Goal: Find specific page/section: Find specific page/section

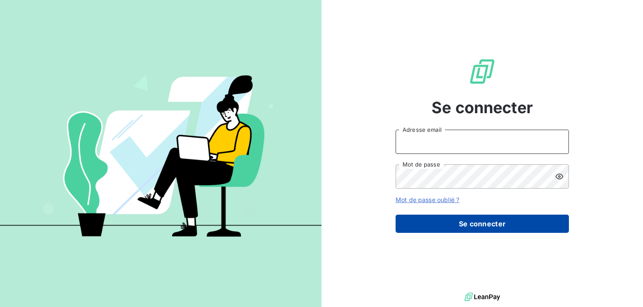
type input "finances@ccb-antilles.com"
click at [494, 221] on button "Se connecter" at bounding box center [482, 224] width 173 height 18
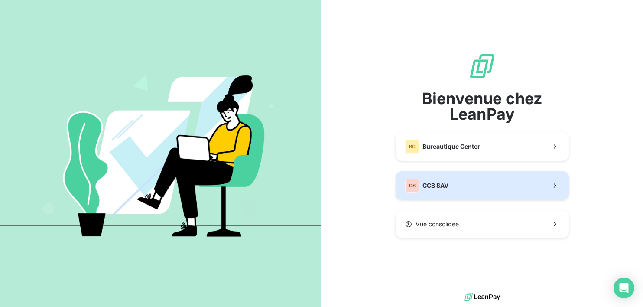
click at [478, 188] on button "CS CCB SAV" at bounding box center [482, 185] width 173 height 29
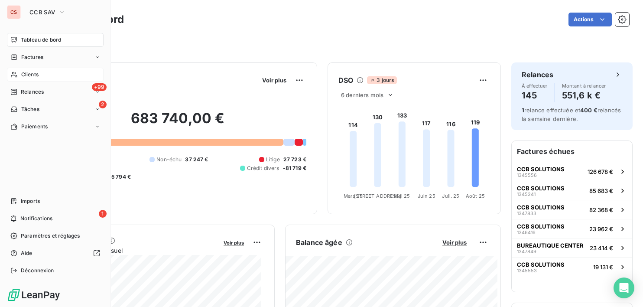
click at [22, 76] on span "Clients" at bounding box center [29, 75] width 17 height 8
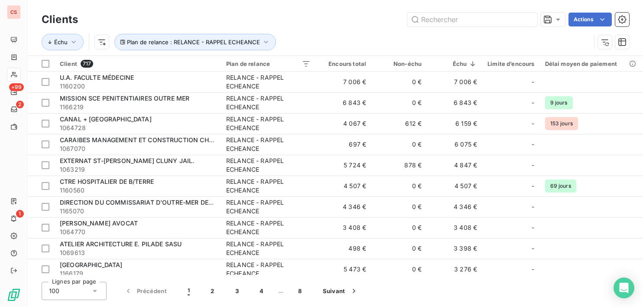
click at [523, 294] on div "Lignes par page 100 Précédent 1 2 3 4 … 8 Suivant" at bounding box center [336, 291] width 588 height 18
